Goal: Find contact information: Find contact information

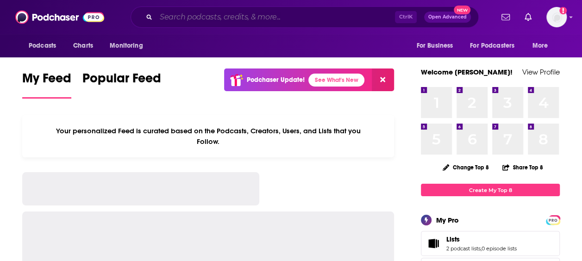
click at [224, 12] on input "Search podcasts, credits, & more..." at bounding box center [275, 17] width 239 height 15
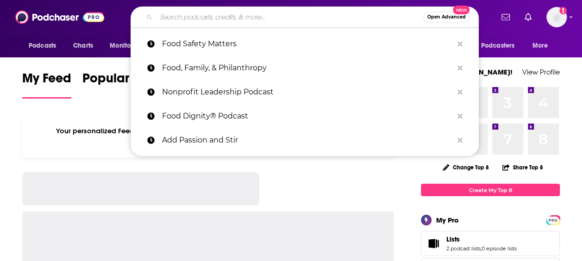
paste input "FAO Podcasts"
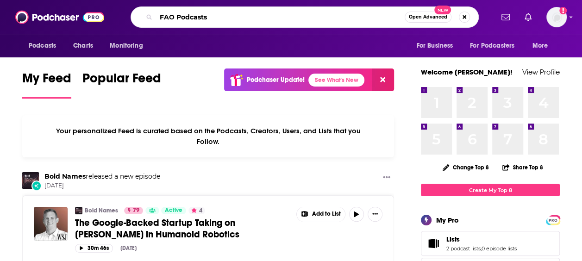
type input "FAO Podcasts"
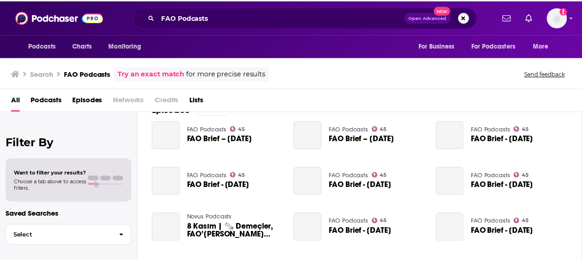
scroll to position [149, 0]
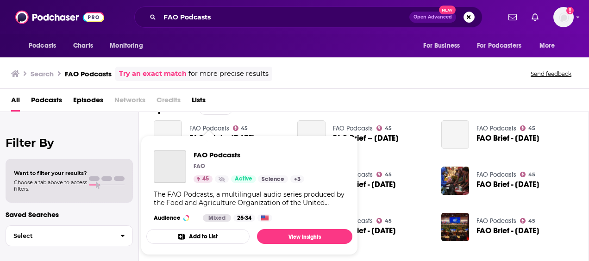
click at [213, 125] on link "FAO Podcasts" at bounding box center [209, 128] width 40 height 8
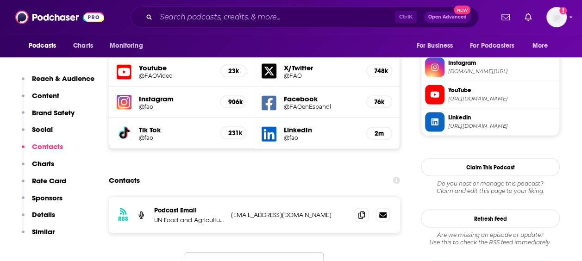
scroll to position [901, 0]
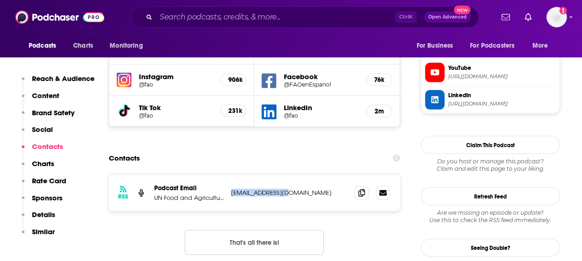
drag, startPoint x: 310, startPoint y: 161, endPoint x: 230, endPoint y: 158, distance: 79.6
click at [230, 175] on div "RSS Podcast Email UN Food and Agriculture Organization [EMAIL_ADDRESS][DOMAIN_N…" at bounding box center [254, 193] width 291 height 36
copy p "[EMAIL_ADDRESS][DOMAIN_NAME]"
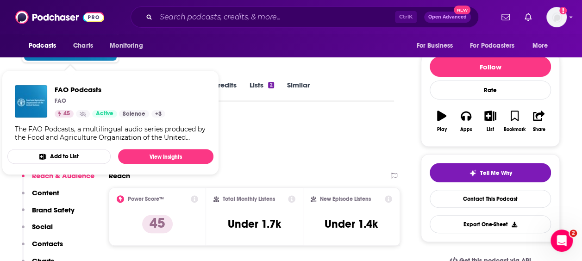
scroll to position [96, 0]
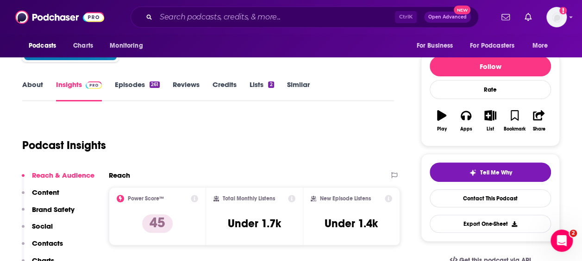
click at [39, 87] on link "About" at bounding box center [32, 90] width 21 height 21
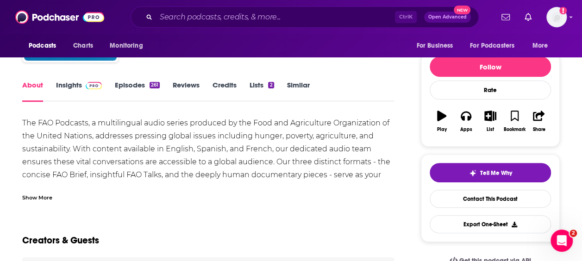
scroll to position [96, 0]
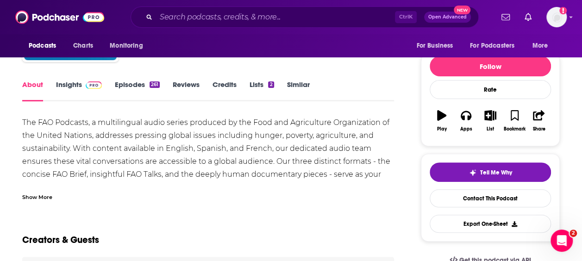
click at [79, 87] on link "Insights" at bounding box center [79, 90] width 46 height 21
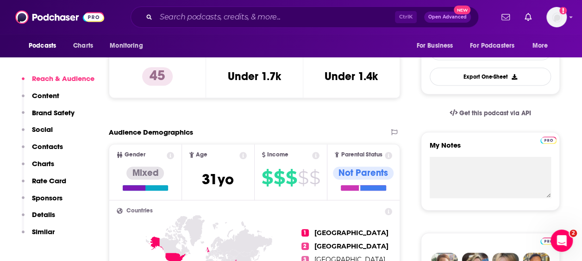
scroll to position [244, 0]
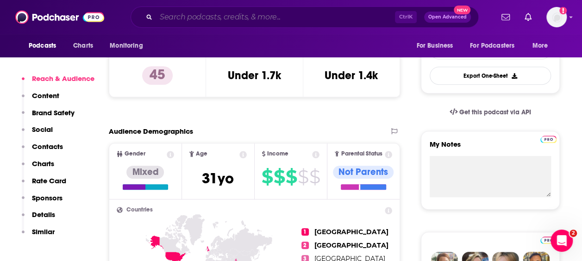
click at [248, 14] on input "Search podcasts, credits, & more..." at bounding box center [275, 17] width 239 height 15
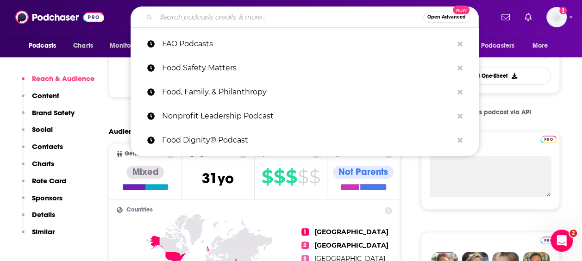
paste input "Food for the Future"
type input "Food for the Future"
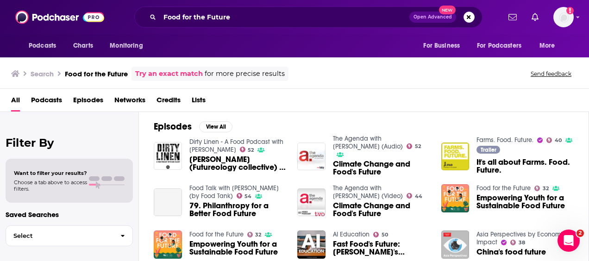
scroll to position [132, 0]
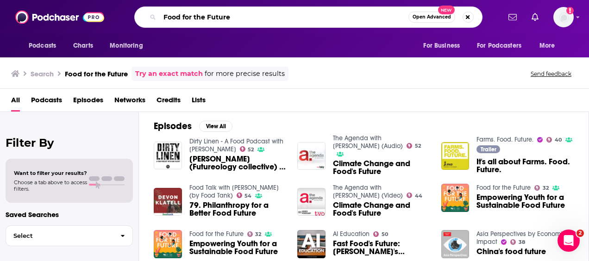
click at [241, 19] on input "Food for the Future" at bounding box center [284, 17] width 249 height 15
paste input "For the Future Hosted by [PERSON_NAME]"
type input "Food For the Future Hosted by [PERSON_NAME]"
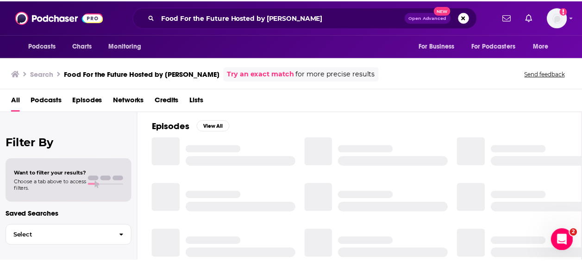
scroll to position [132, 0]
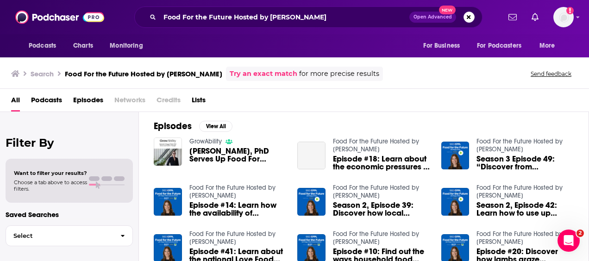
click at [213, 205] on span "Episode #14: Learn how the availability of affordable, nutritious, and cultural…" at bounding box center [237, 209] width 97 height 16
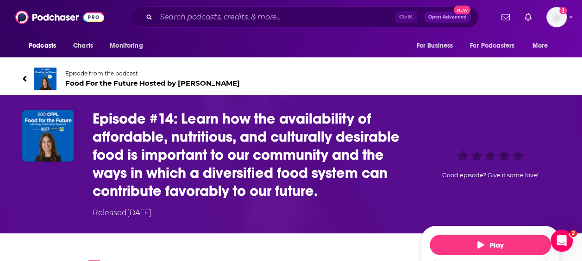
click at [121, 81] on span "Food For the Future Hosted by [PERSON_NAME]" at bounding box center [152, 83] width 174 height 9
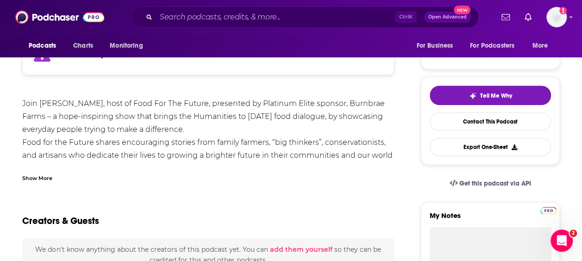
scroll to position [144, 0]
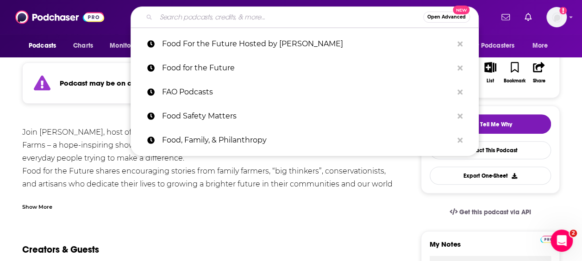
click at [222, 21] on input "Search podcasts, credits, & more..." at bounding box center [289, 17] width 267 height 15
paste input "Food Talk with [PERSON_NAME] (by Food Tank)"
type input "Food Talk with [PERSON_NAME] (by Food Tank)"
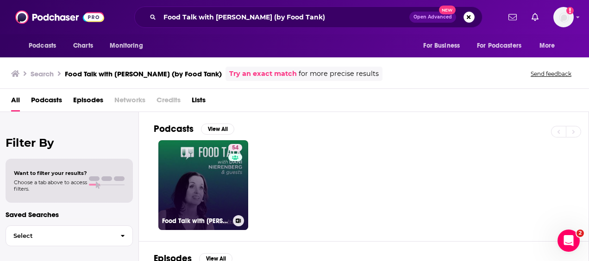
drag, startPoint x: 208, startPoint y: 168, endPoint x: 208, endPoint y: 162, distance: 5.6
click at [208, 160] on link "54 Food Talk with [PERSON_NAME] (by Food Tank)" at bounding box center [203, 185] width 90 height 90
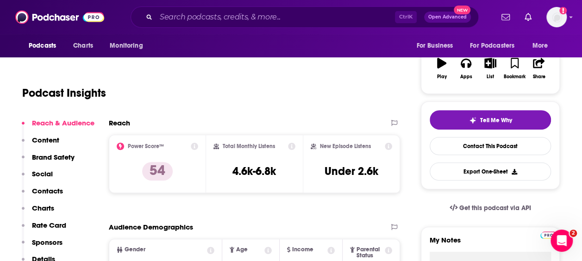
scroll to position [149, 0]
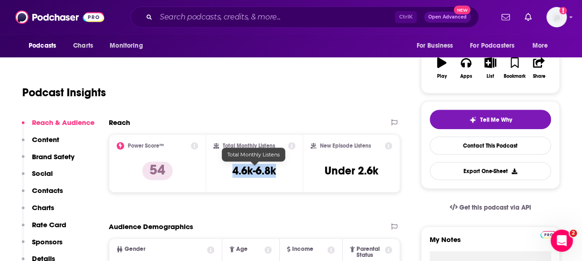
drag, startPoint x: 260, startPoint y: 172, endPoint x: 229, endPoint y: 172, distance: 31.5
click at [229, 172] on div "Total Monthly Listens 4.6k-6.8k" at bounding box center [254, 163] width 82 height 43
copy h3 "4.6k-6.8k"
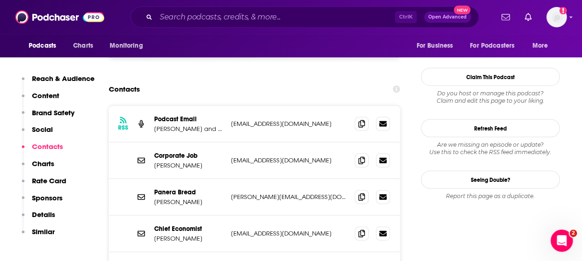
scroll to position [935, 0]
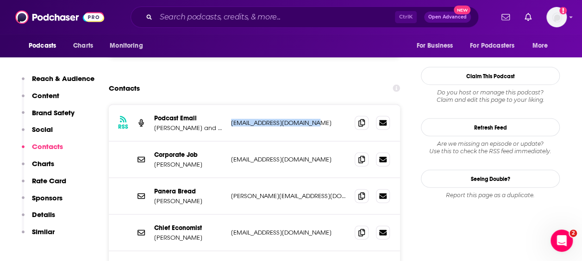
drag, startPoint x: 227, startPoint y: 77, endPoint x: 313, endPoint y: 77, distance: 86.1
click at [313, 105] on div "RSS Podcast Email [PERSON_NAME] and [PERSON_NAME] [EMAIL_ADDRESS][DOMAIN_NAME] …" at bounding box center [254, 123] width 291 height 37
copy div "a Iyer [EMAIL_ADDRESS][DOMAIN_NAME]"
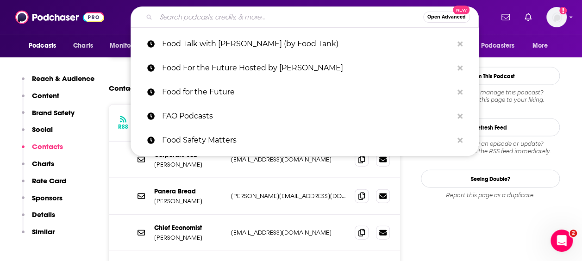
click at [234, 12] on input "Search podcasts, credits, & more..." at bounding box center [289, 17] width 267 height 15
paste input "Roots To Foods Podcast"
type input "Roots To Foods Podcast"
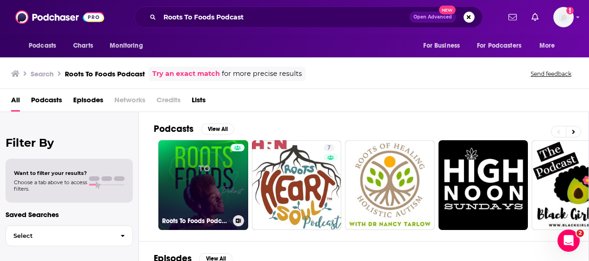
click at [203, 153] on link "Roots To Foods Podcast" at bounding box center [203, 185] width 90 height 90
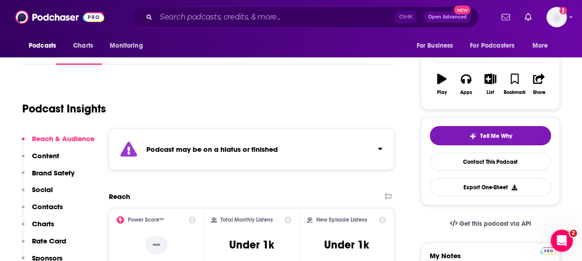
scroll to position [134, 0]
